Goal: Register for event/course

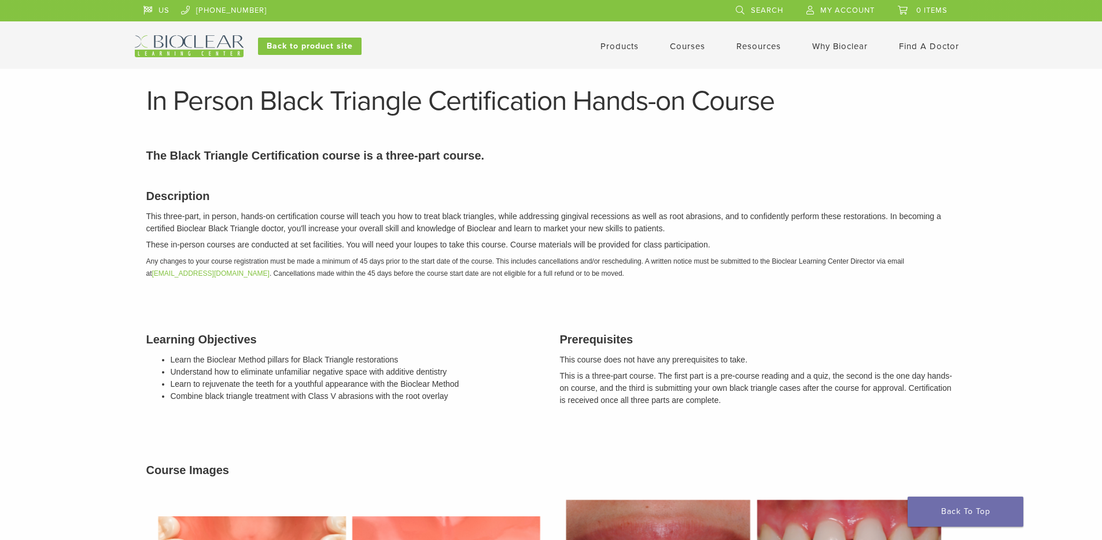
click at [698, 49] on link "Courses" at bounding box center [687, 46] width 35 height 10
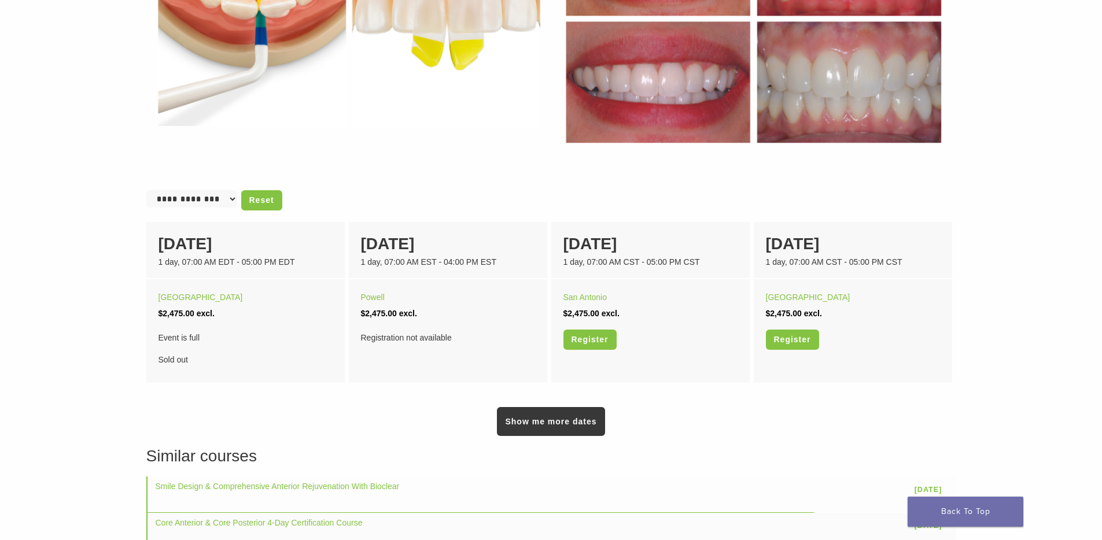
scroll to position [606, 0]
click at [567, 417] on link "Show me more dates" at bounding box center [551, 421] width 108 height 29
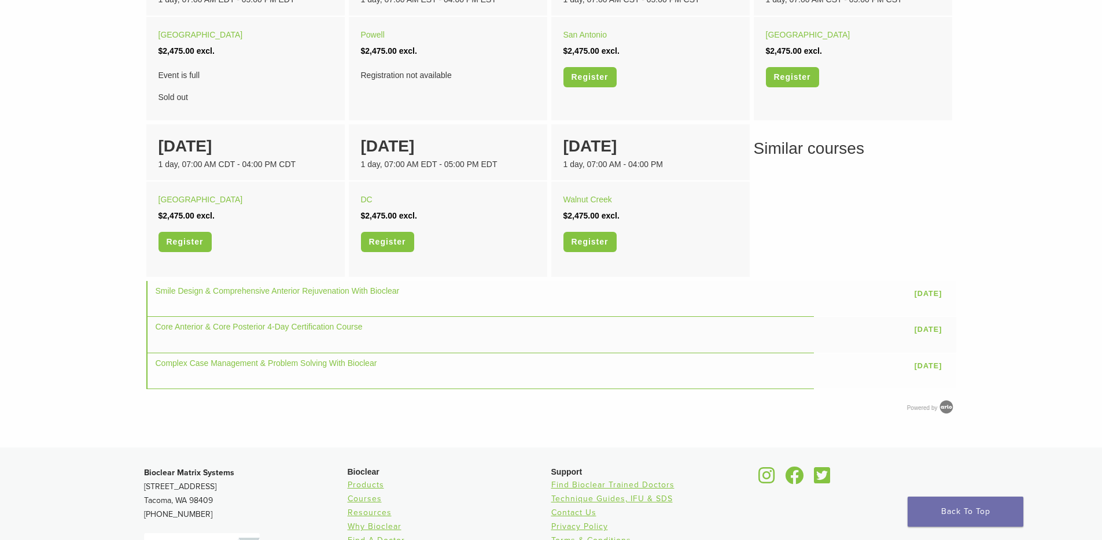
scroll to position [856, 0]
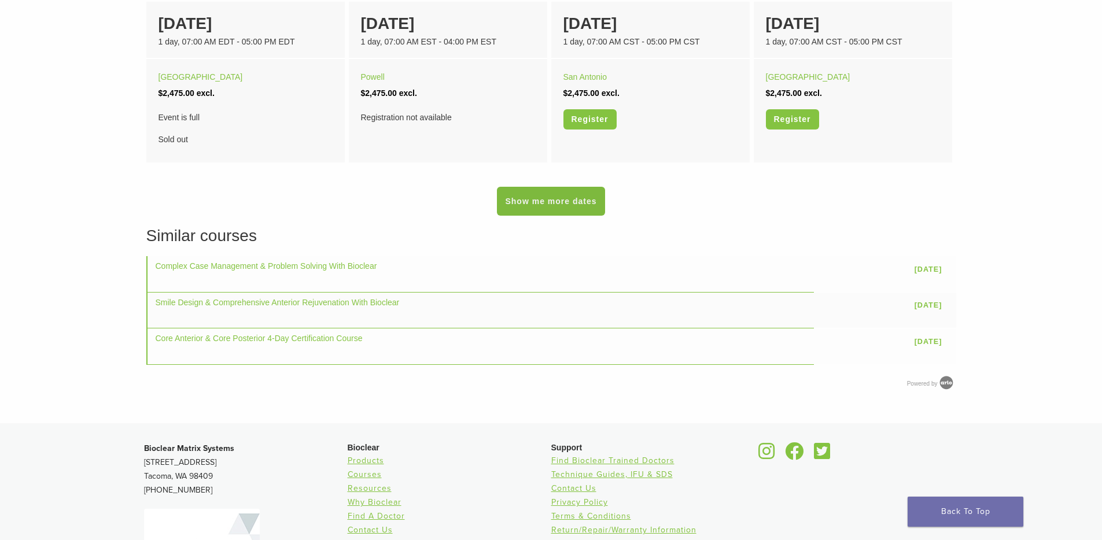
scroll to position [824, 0]
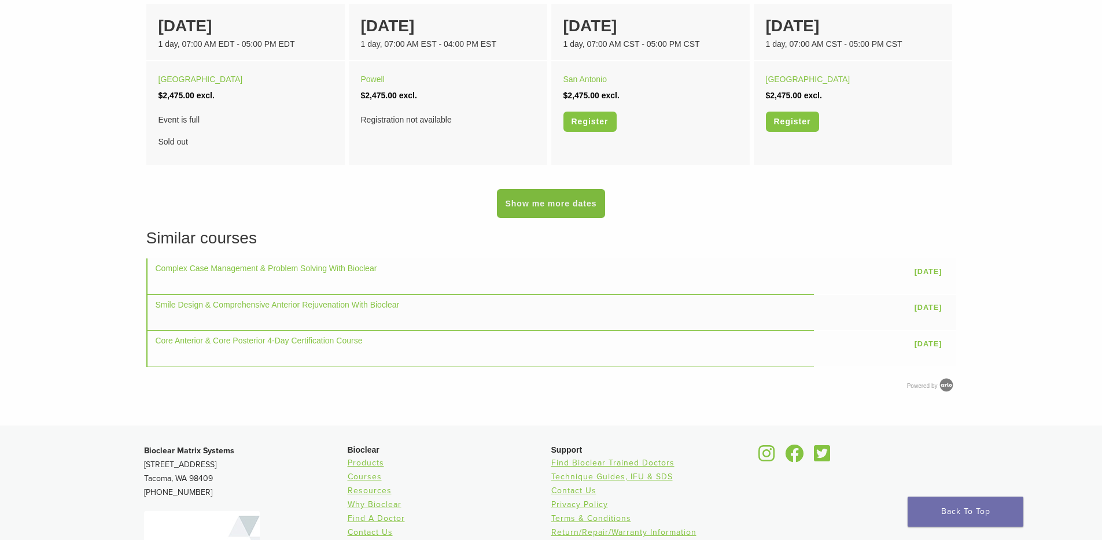
click at [564, 196] on link "Show me more dates" at bounding box center [551, 203] width 108 height 29
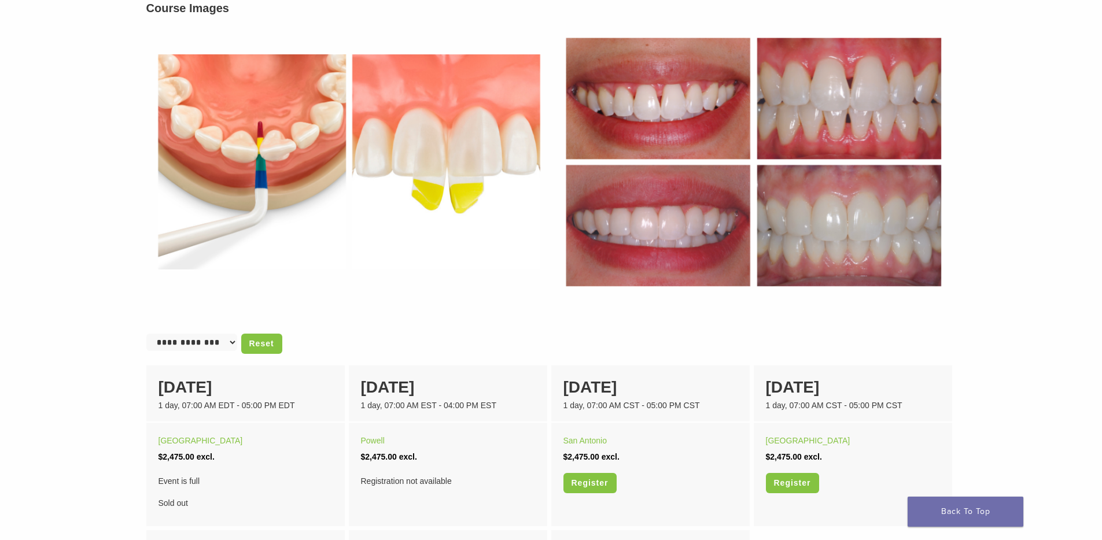
scroll to position [0, 0]
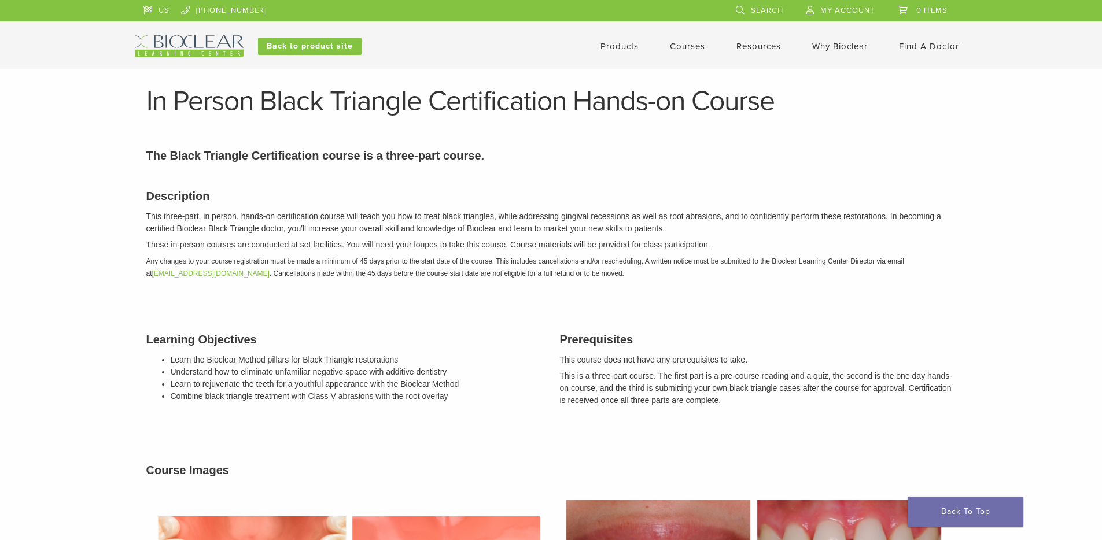
click at [691, 49] on link "Courses" at bounding box center [687, 46] width 35 height 10
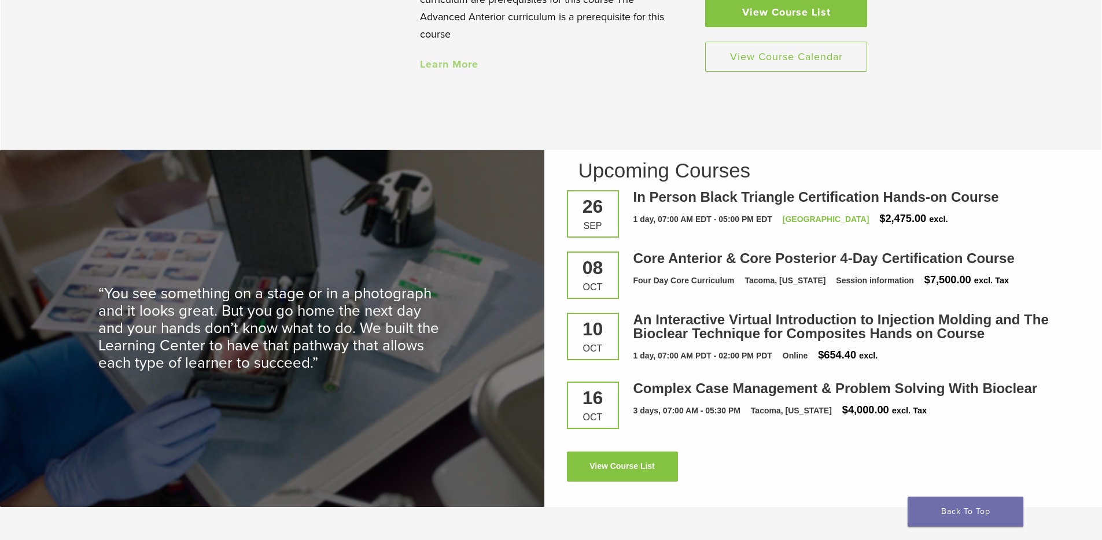
scroll to position [1512, 0]
